Goal: Find specific page/section: Find specific page/section

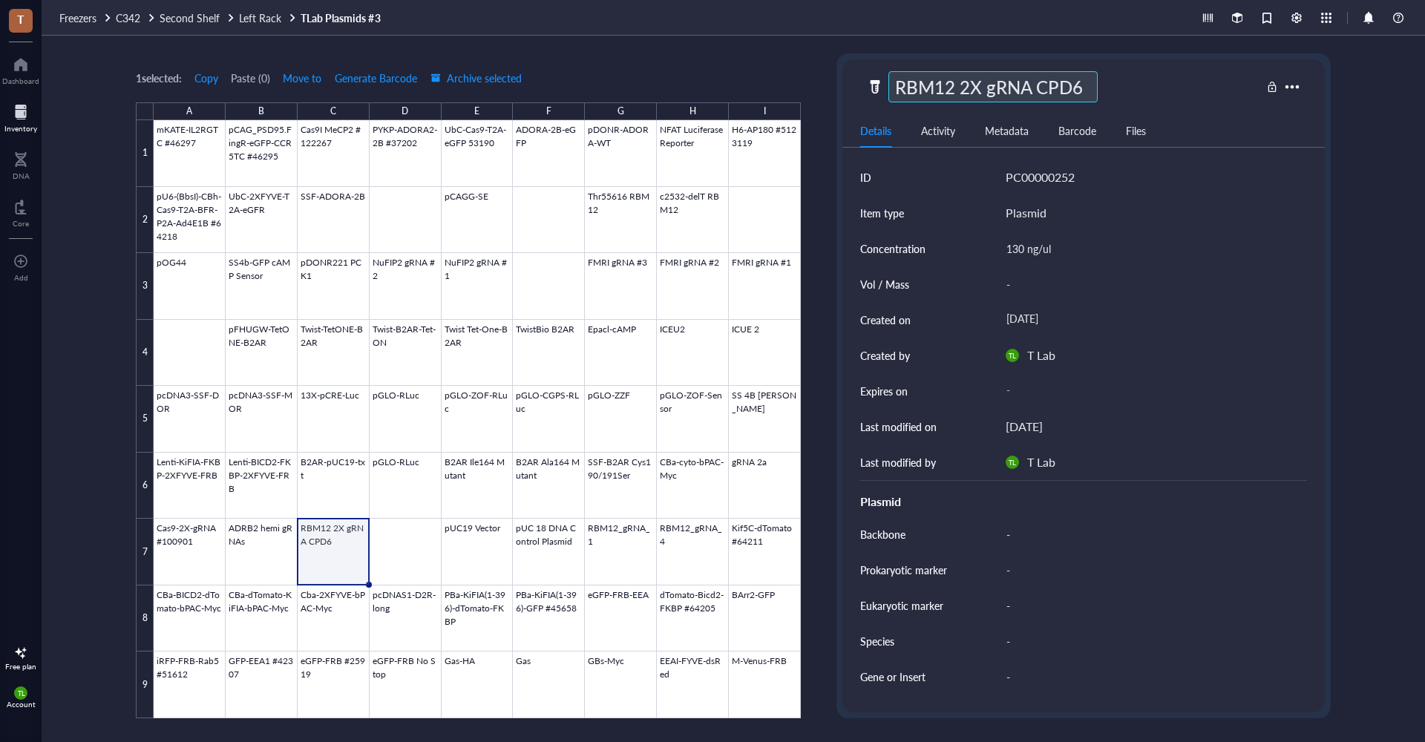
click at [371, 20] on link "TLab Plasmids #3" at bounding box center [342, 17] width 82 height 13
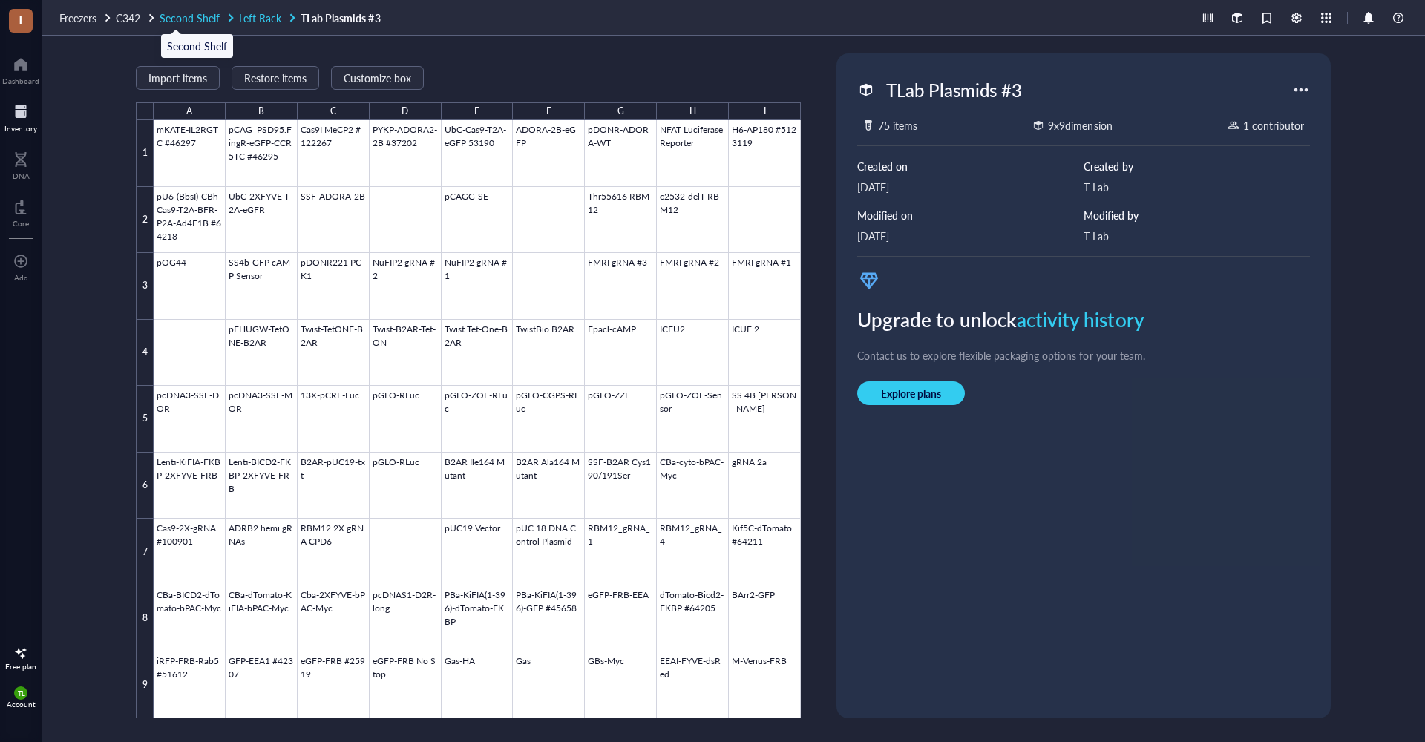
click at [169, 19] on span "Second Shelf" at bounding box center [190, 17] width 60 height 15
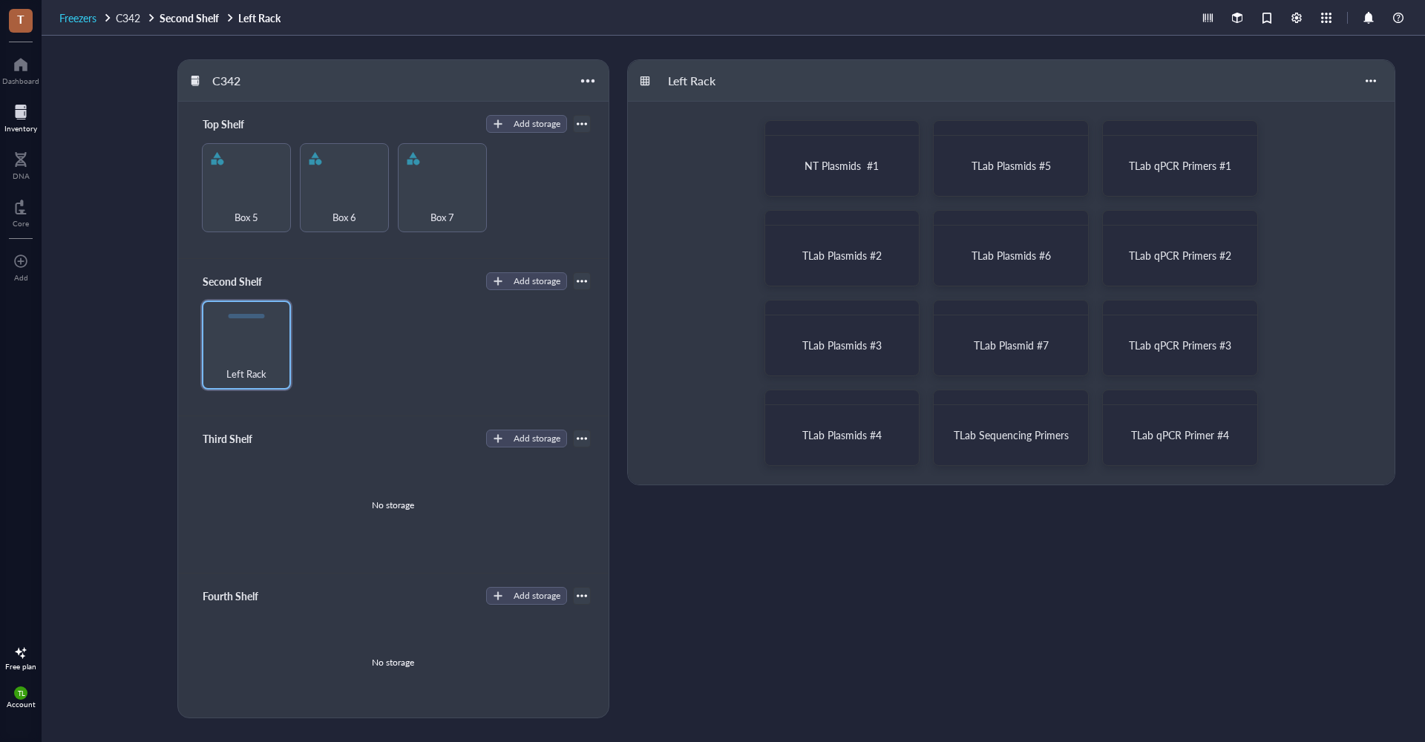
click at [85, 22] on span "Freezers" at bounding box center [77, 17] width 37 height 15
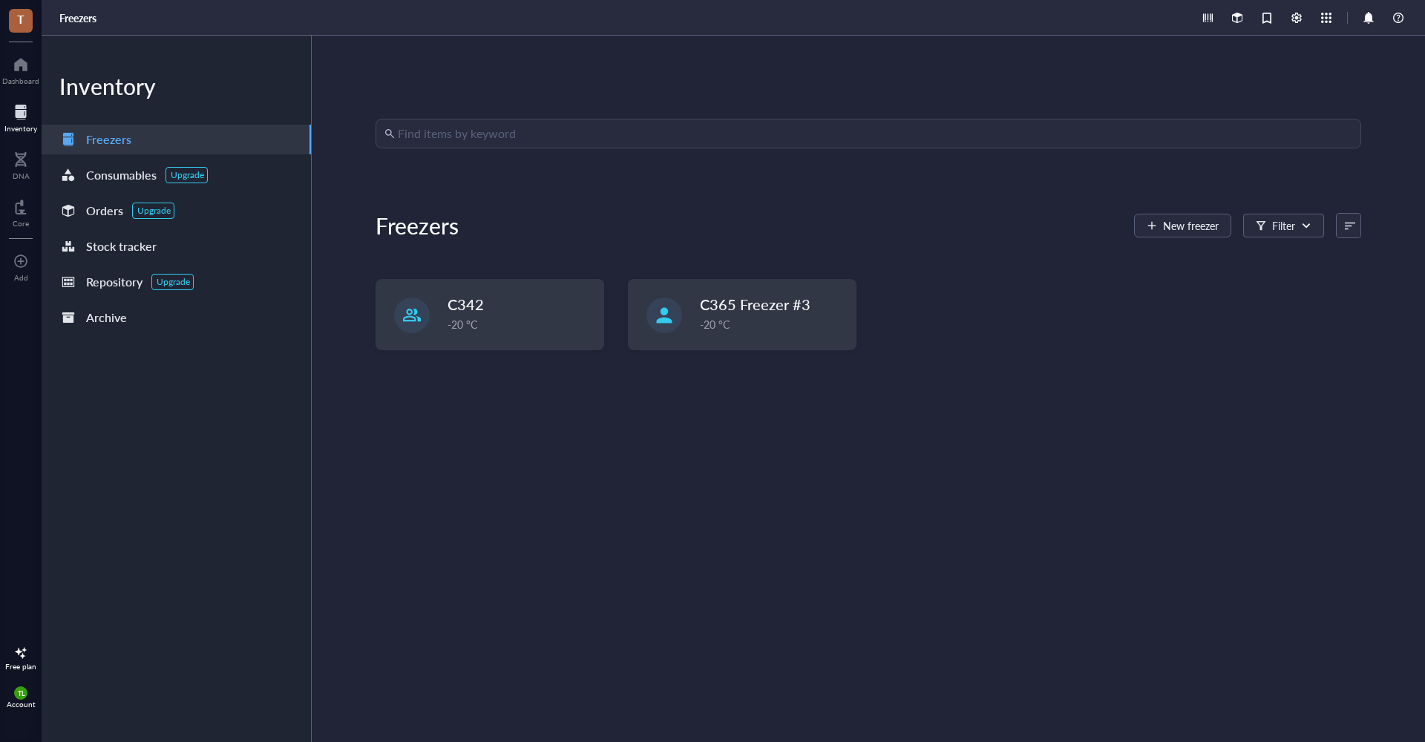
click at [453, 139] on input "search" at bounding box center [875, 133] width 954 height 28
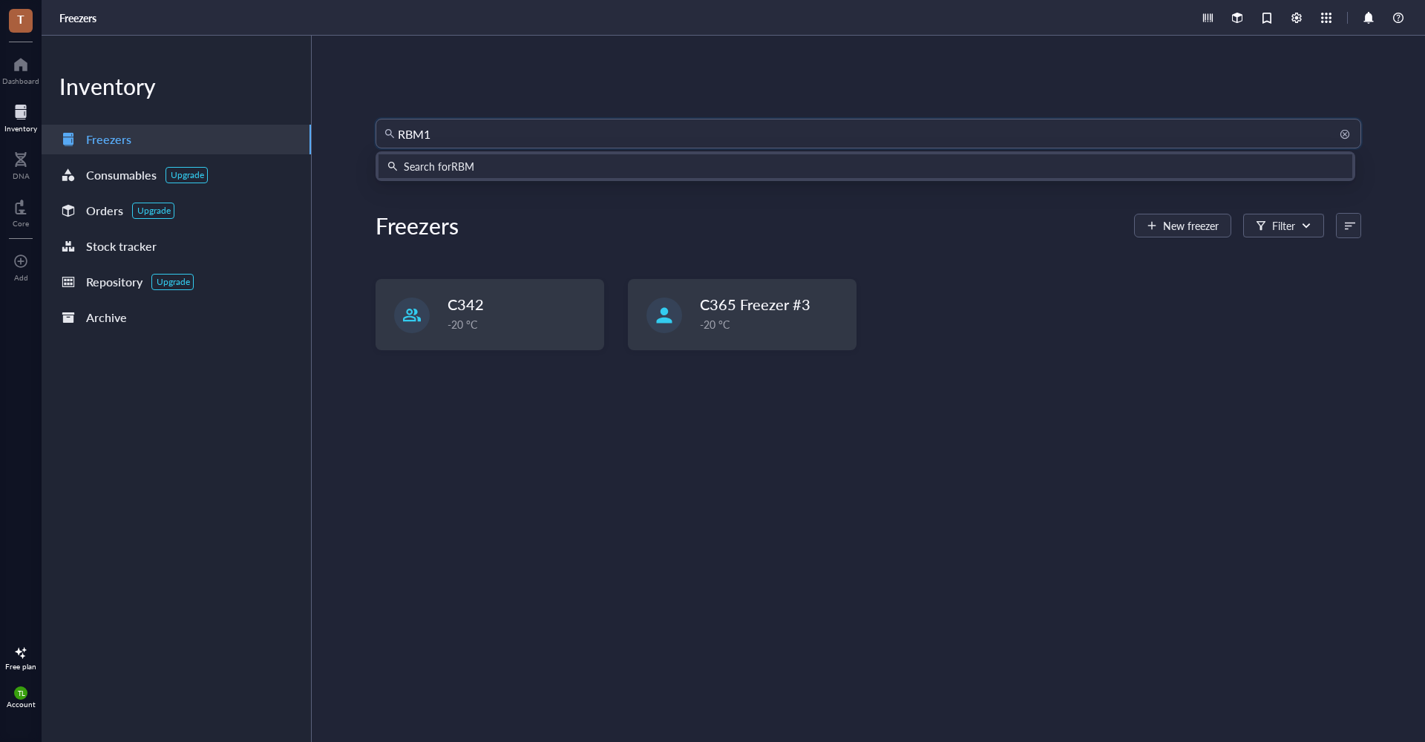
type input "RBM12"
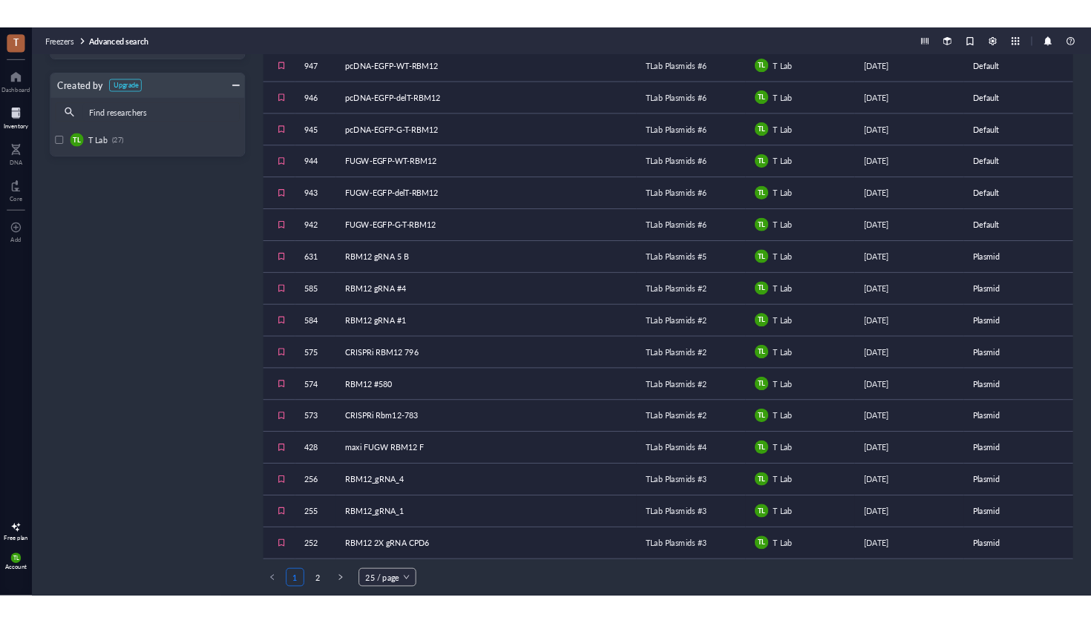
scroll to position [426, 0]
